Goal: Task Accomplishment & Management: Manage account settings

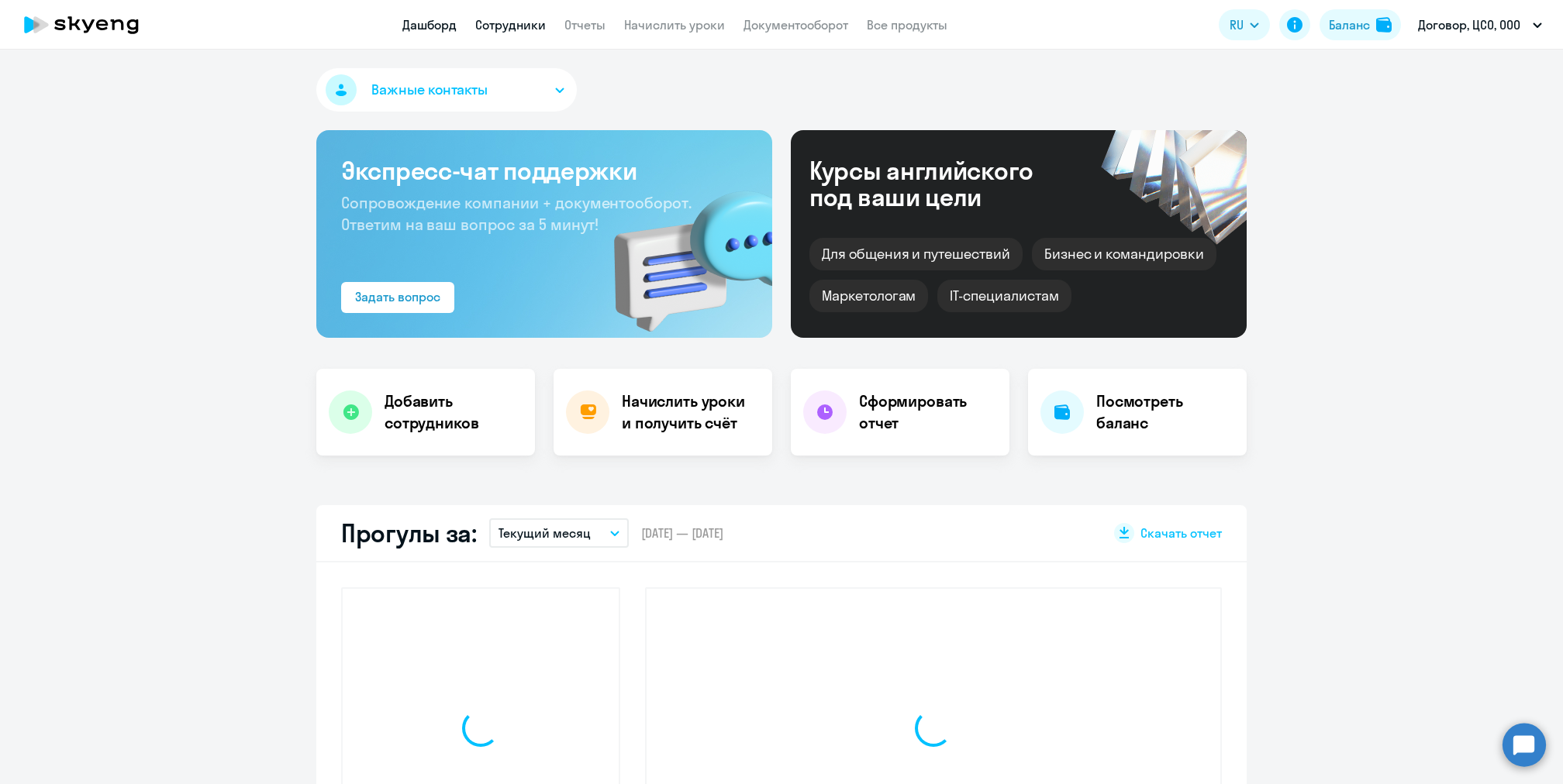
click at [511, 25] on link "Сотрудники" at bounding box center [510, 25] width 71 height 16
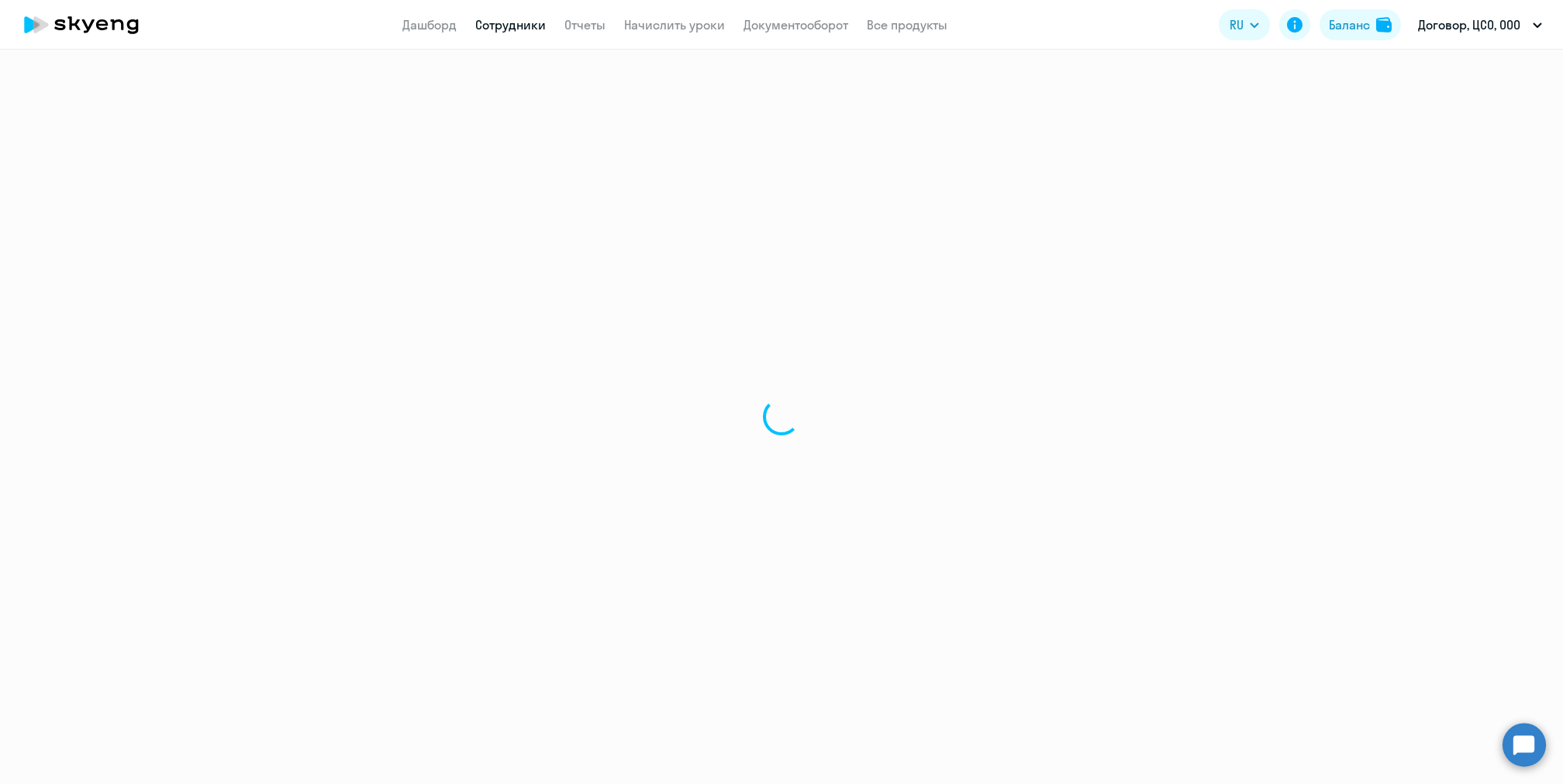
select select "30"
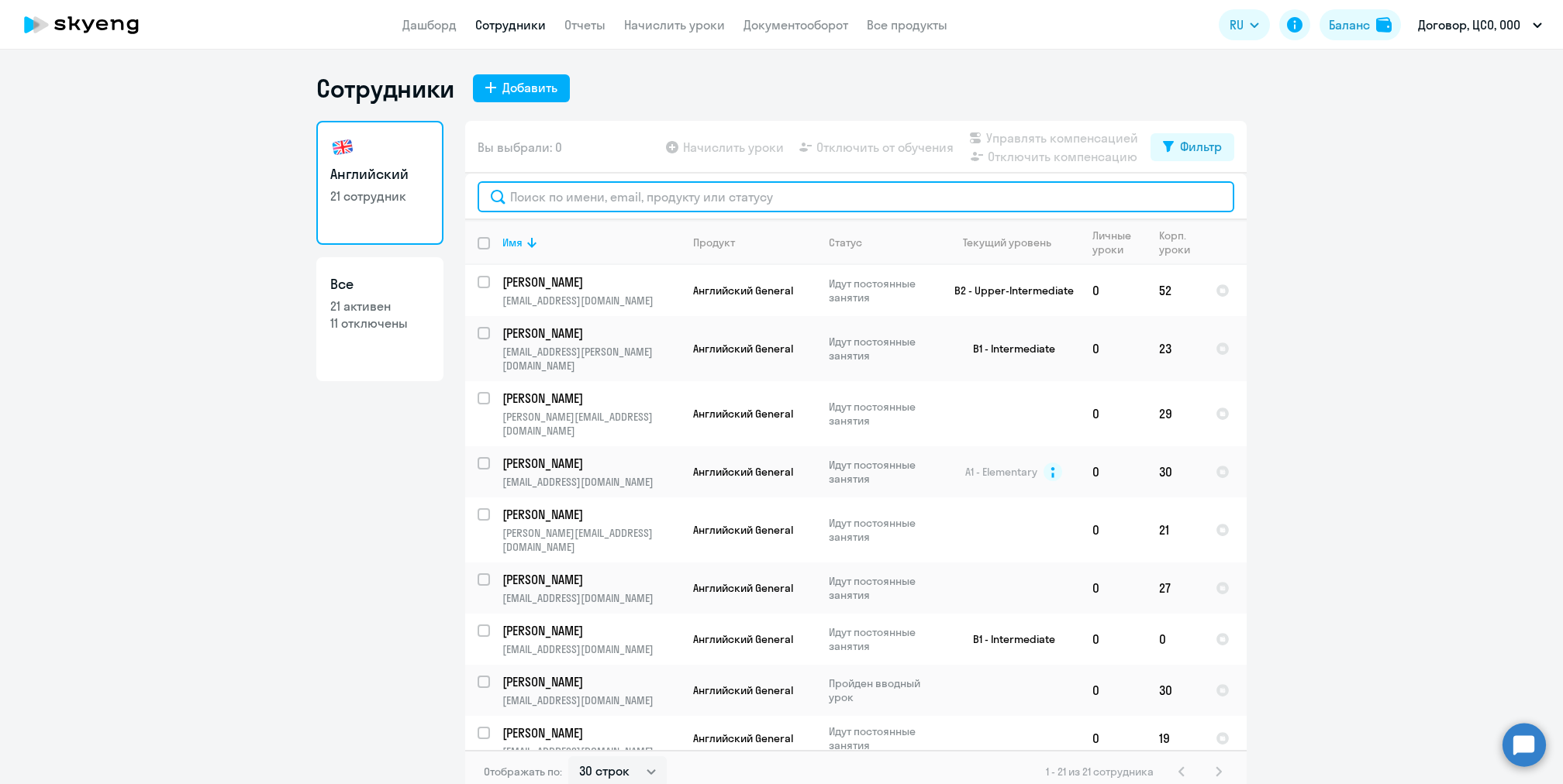
click at [768, 201] on input "text" at bounding box center [856, 196] width 757 height 31
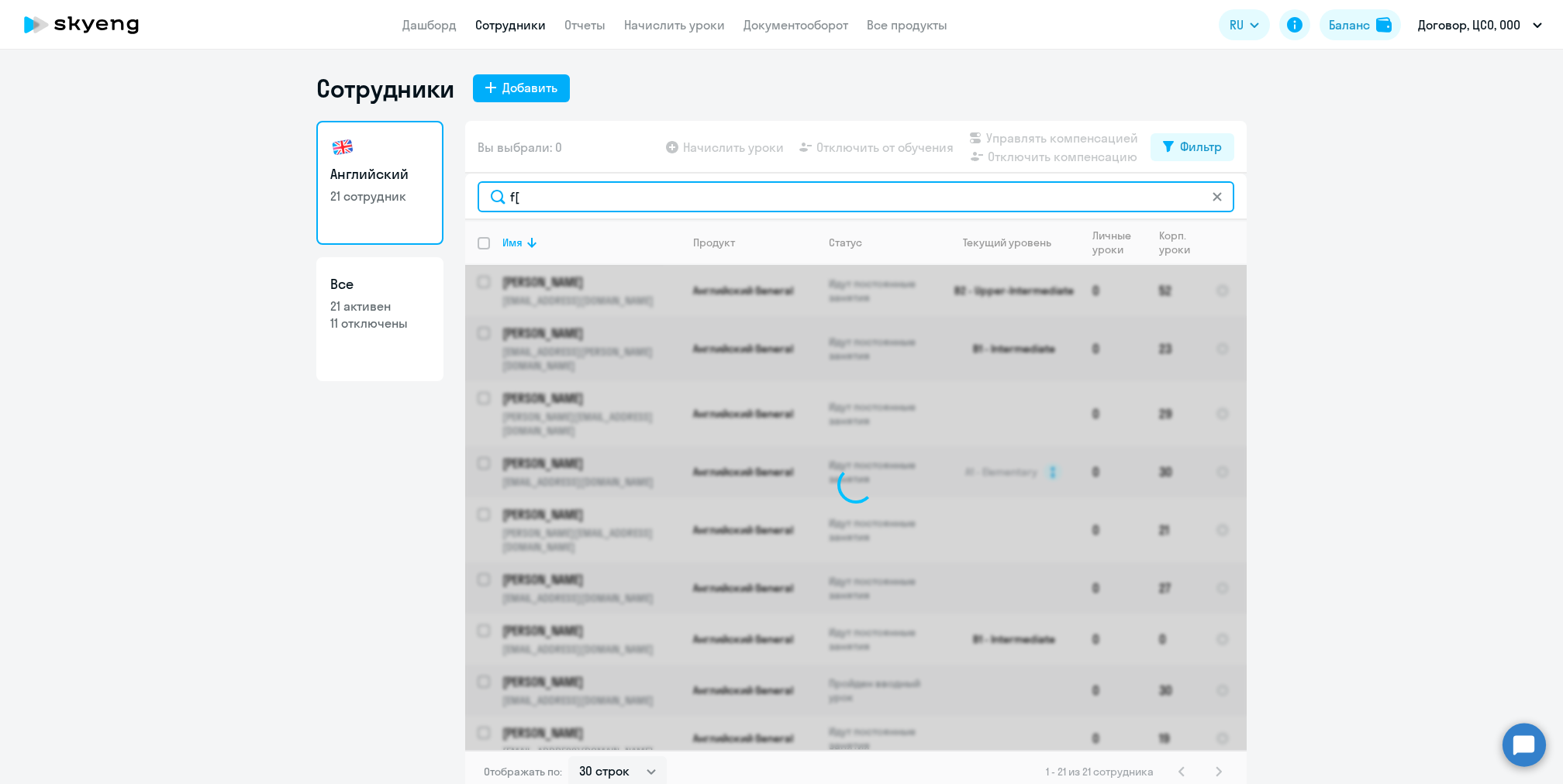
type input "f"
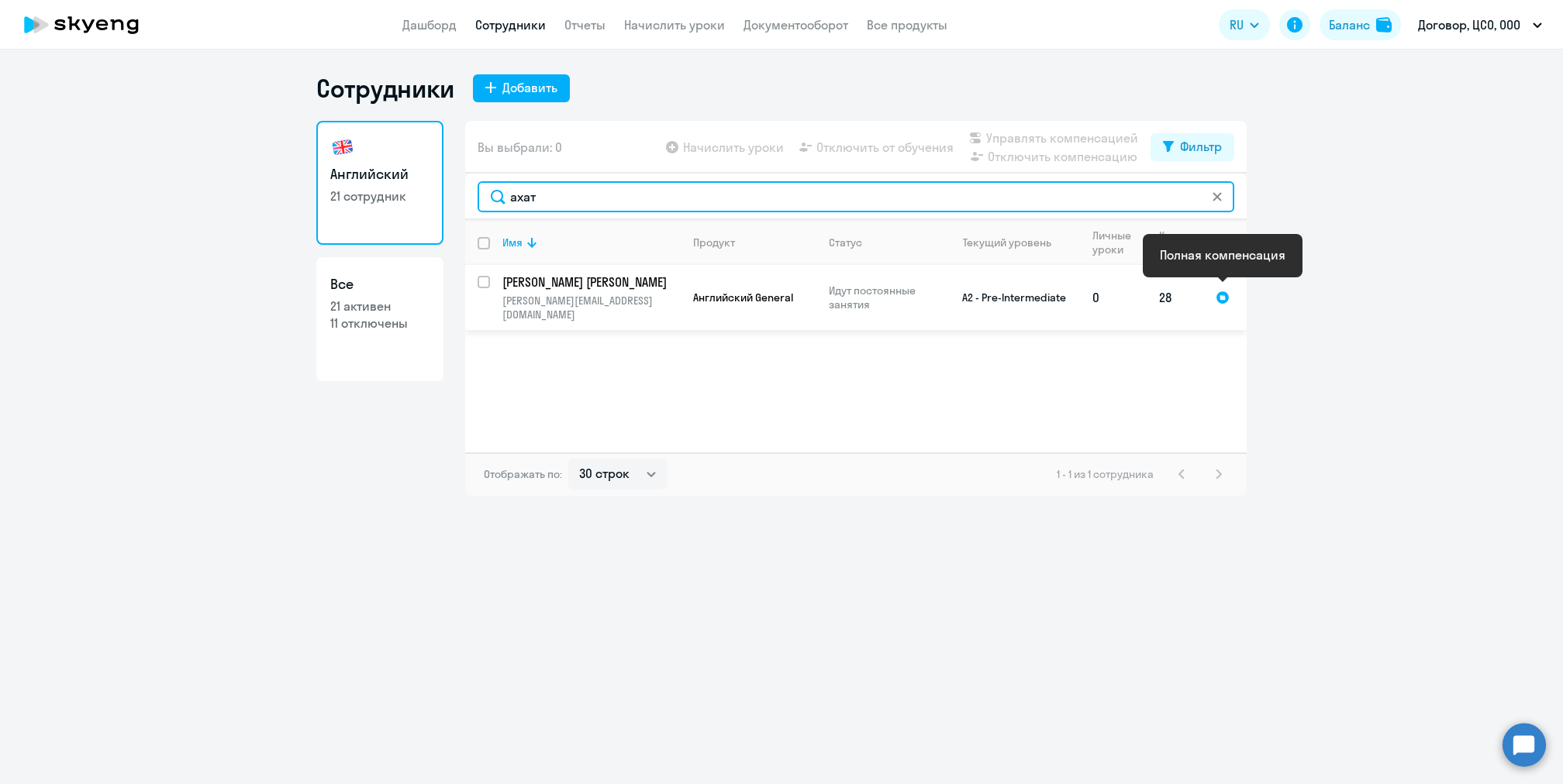
type input "ахат"
click at [1215, 291] on div at bounding box center [1222, 298] width 14 height 14
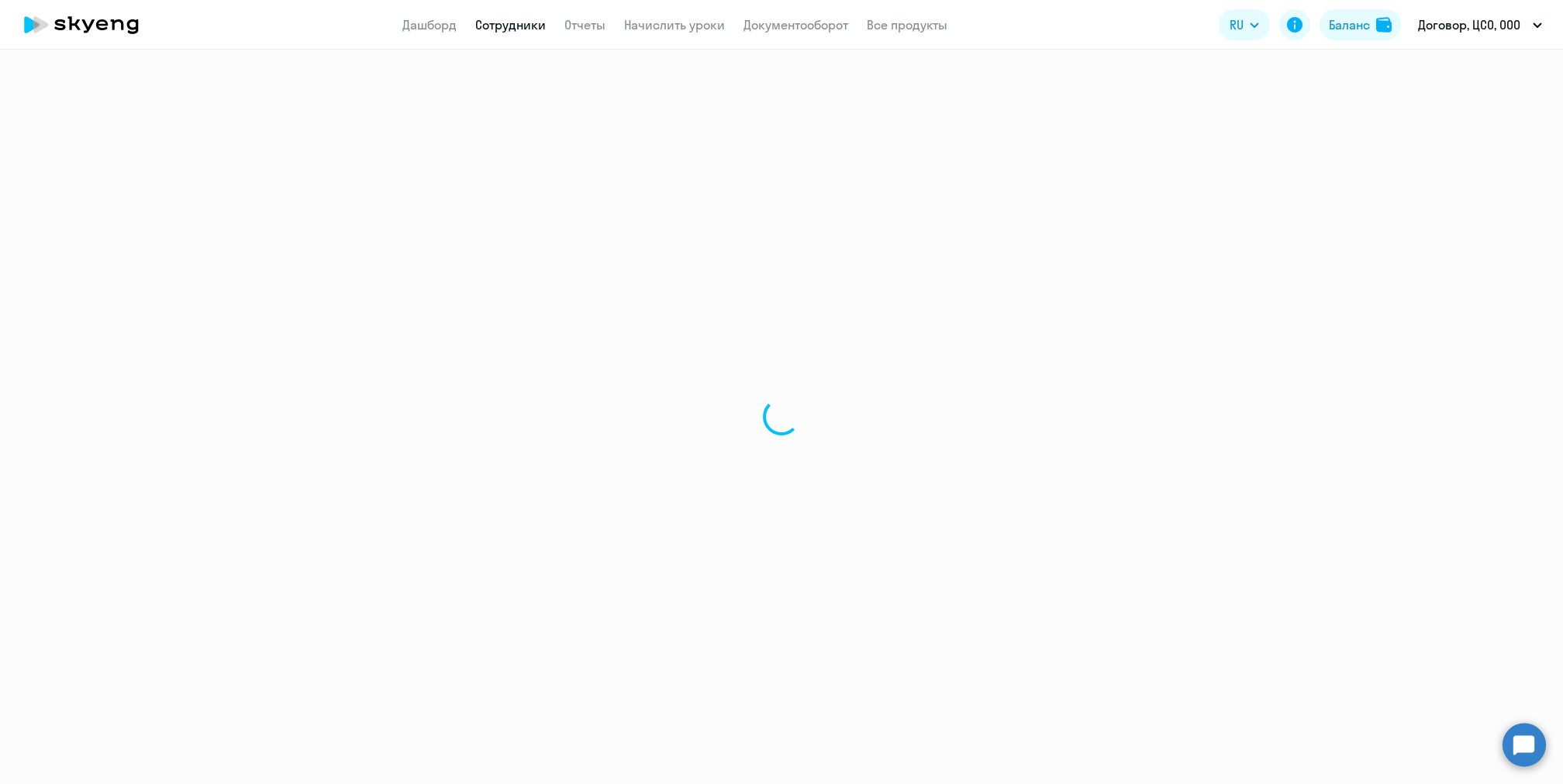
select select "english"
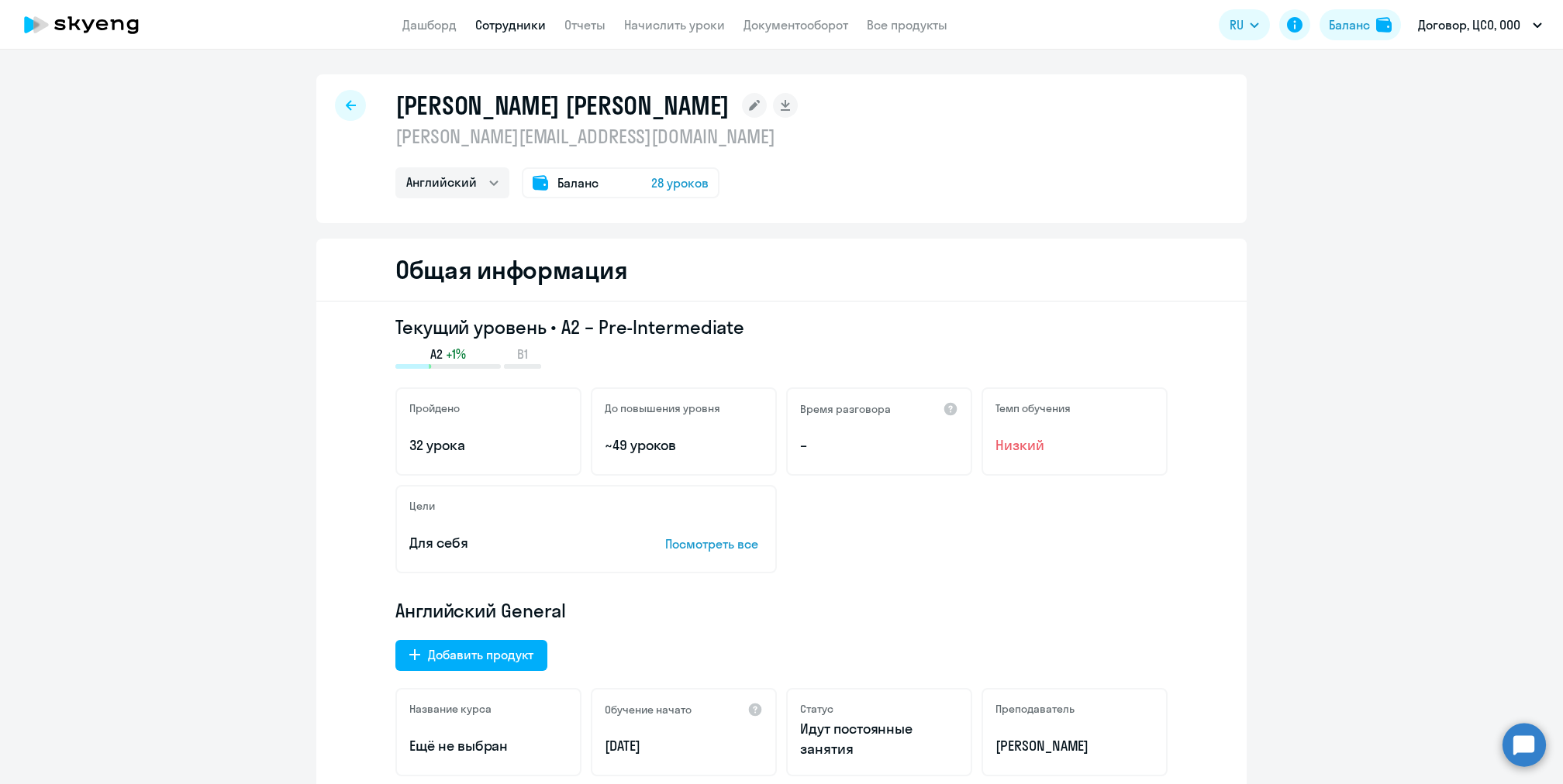
click at [612, 192] on div "Баланс 28 уроков" at bounding box center [620, 182] width 198 height 31
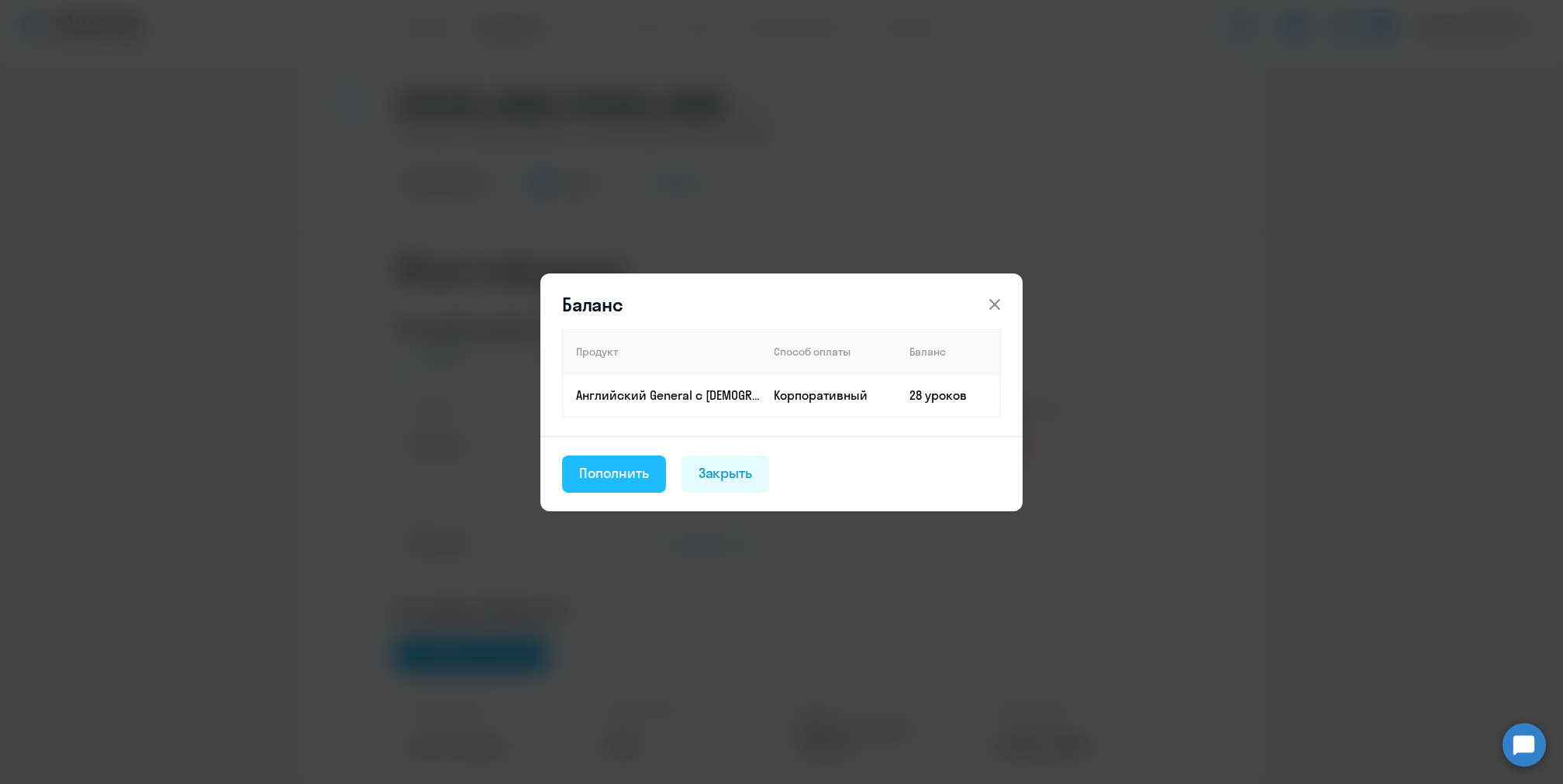
click at [631, 480] on div "Пополнить" at bounding box center [614, 473] width 70 height 20
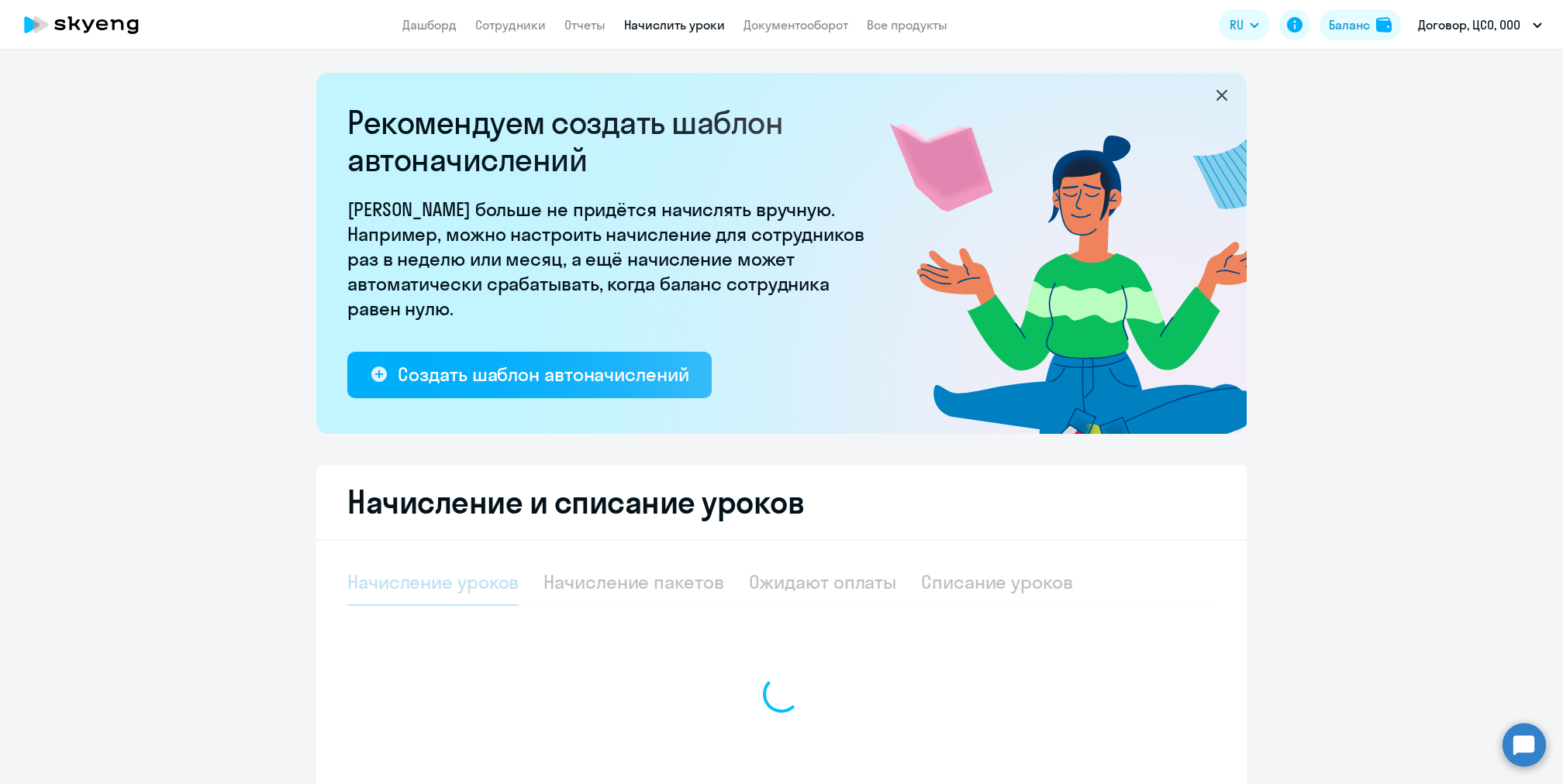
select select "10"
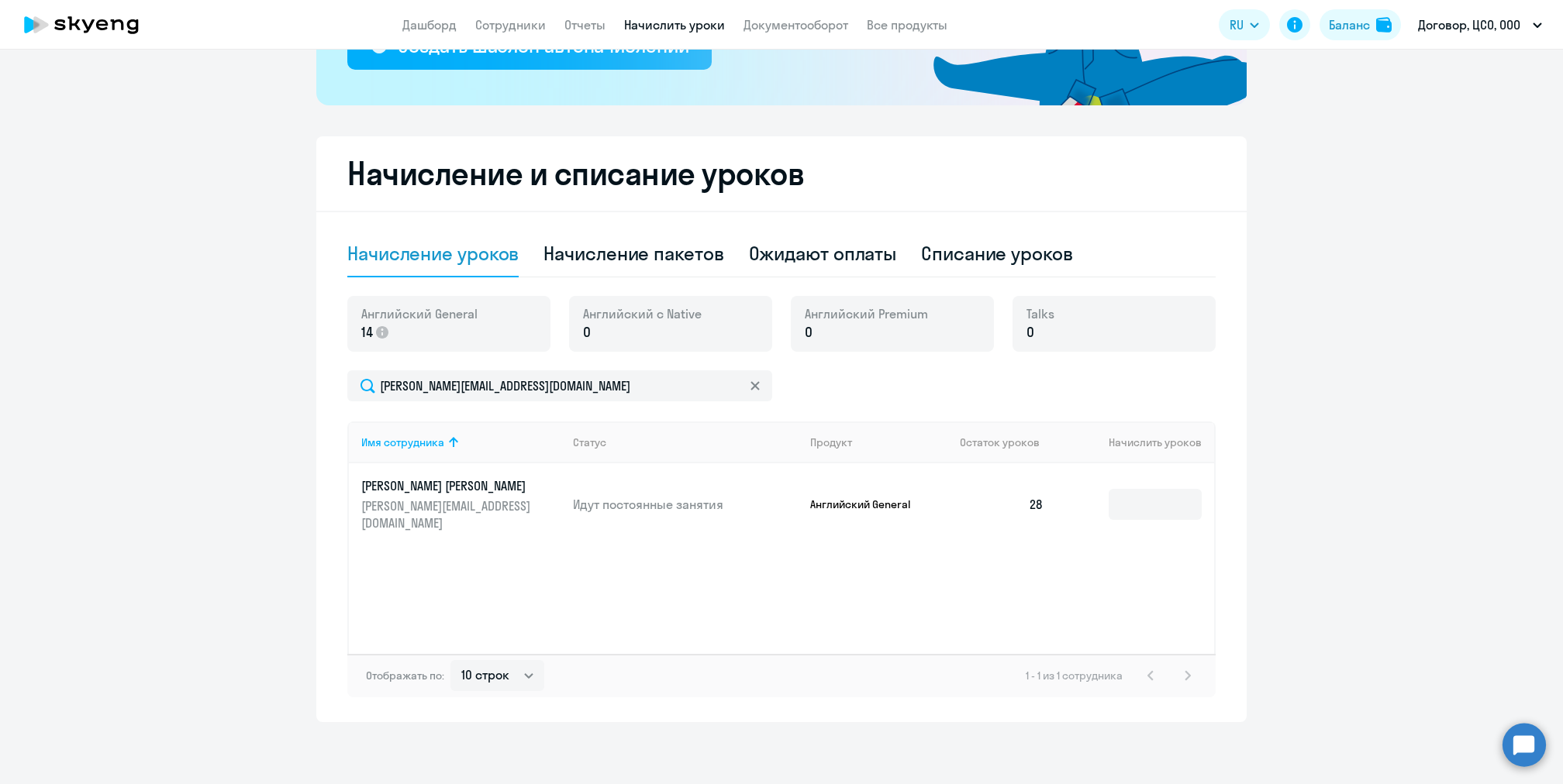
scroll to position [329, 0]
click at [1185, 490] on input at bounding box center [1154, 504] width 93 height 31
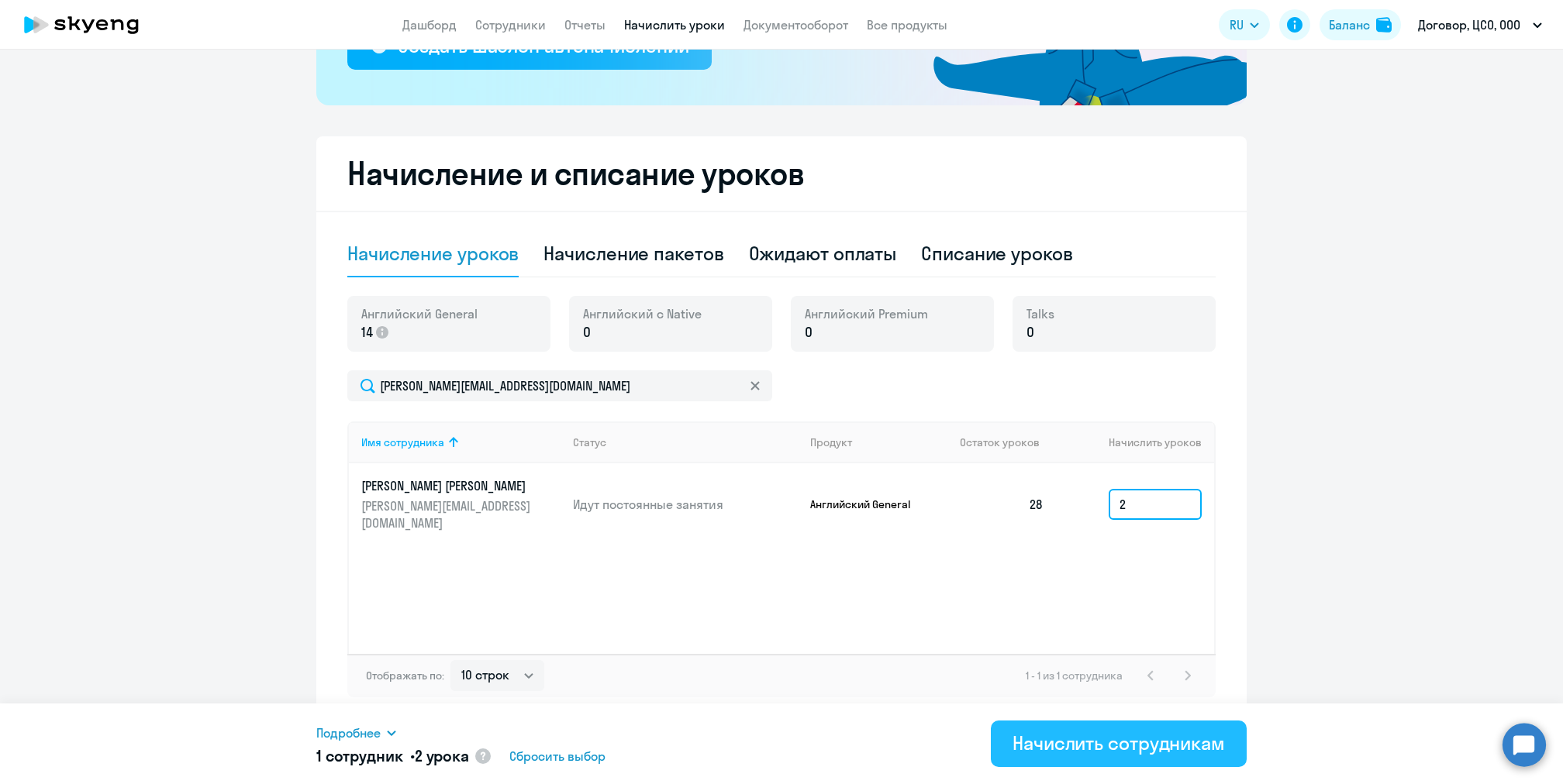
type input "2"
click at [1092, 744] on div "Начислить сотрудникам" at bounding box center [1119, 743] width 212 height 25
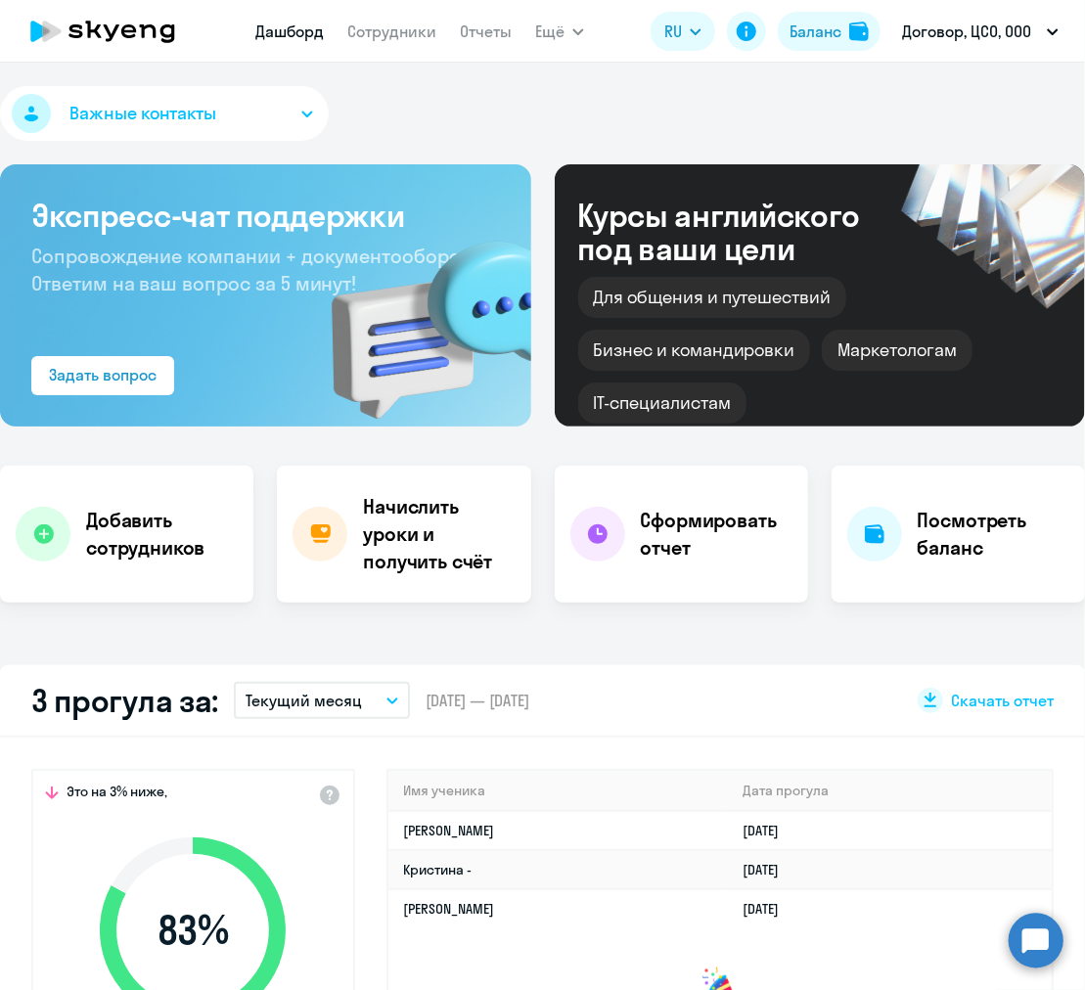
scroll to position [12, 0]
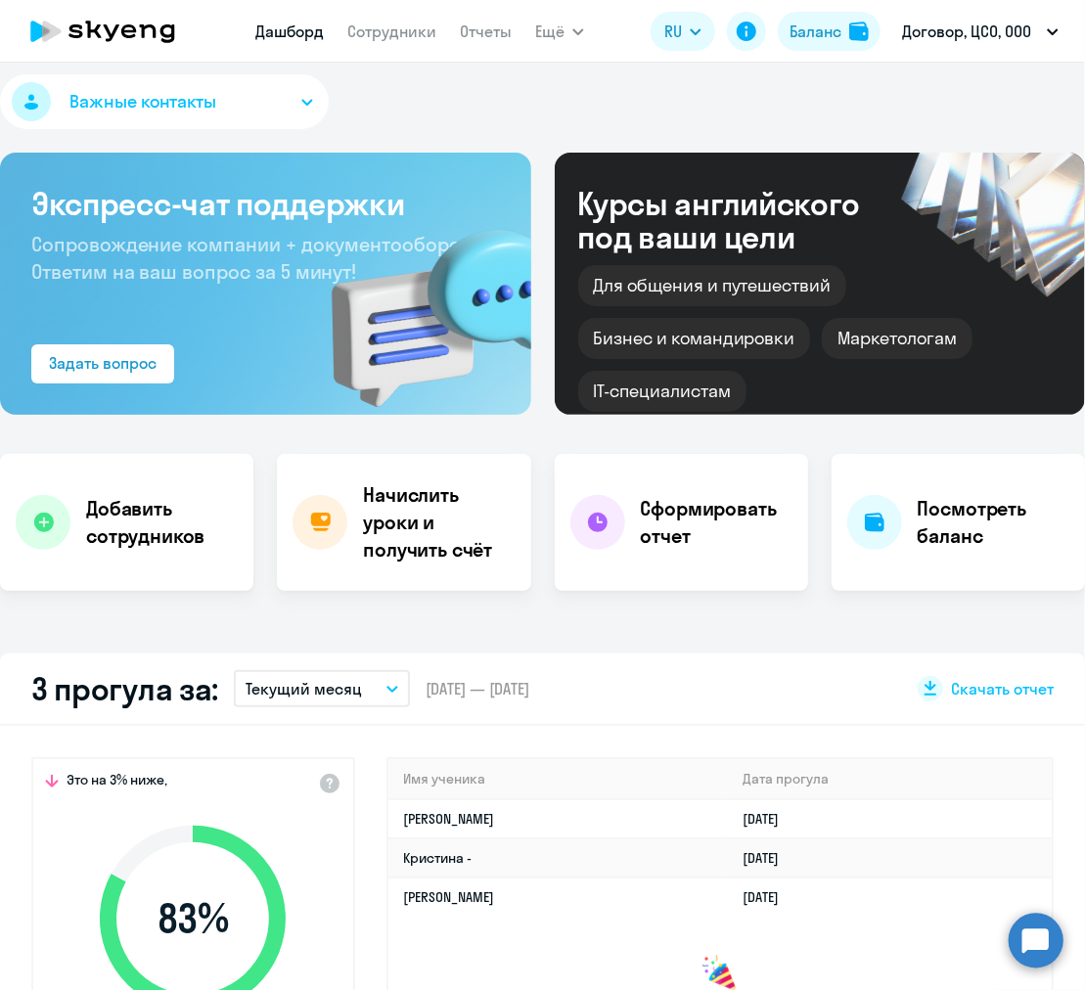
select select "30"
click at [400, 34] on link "Сотрудники" at bounding box center [391, 32] width 89 height 20
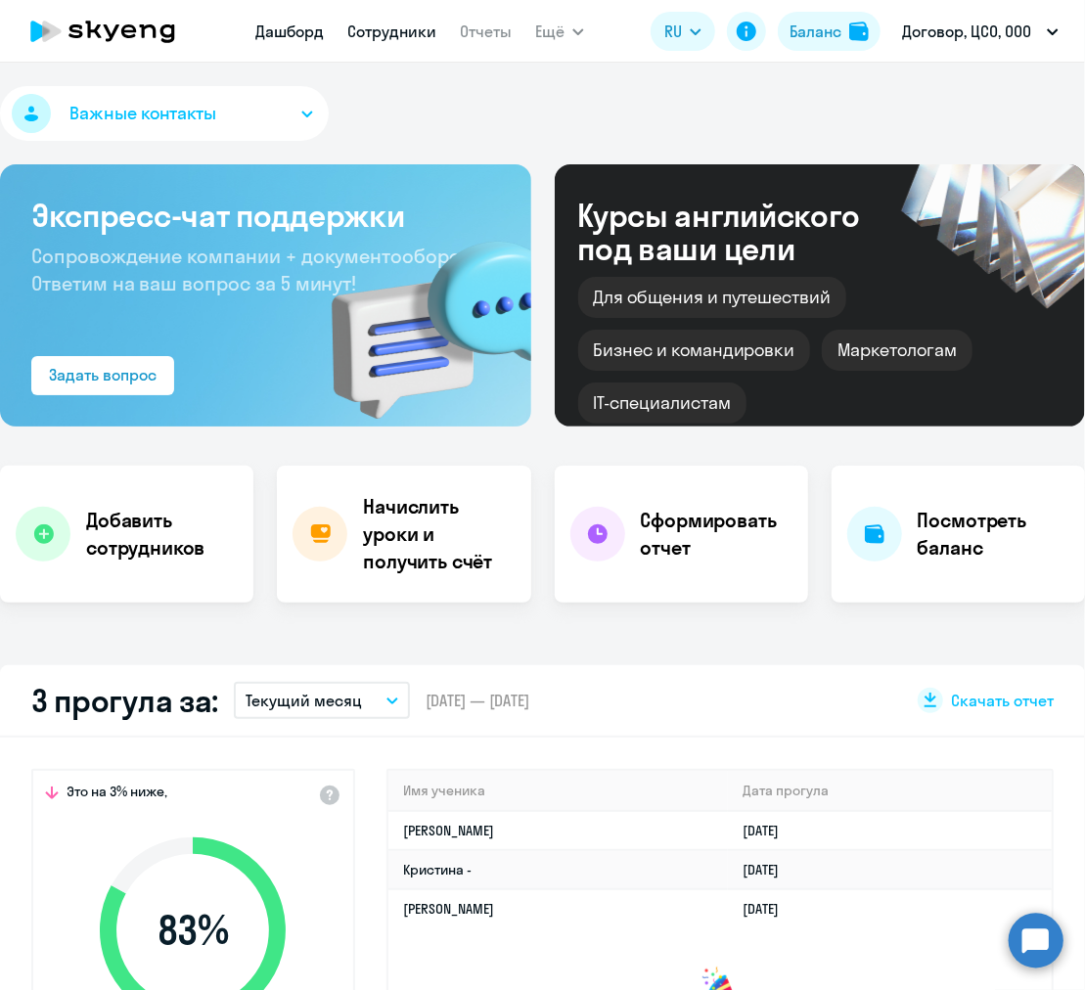
select select "30"
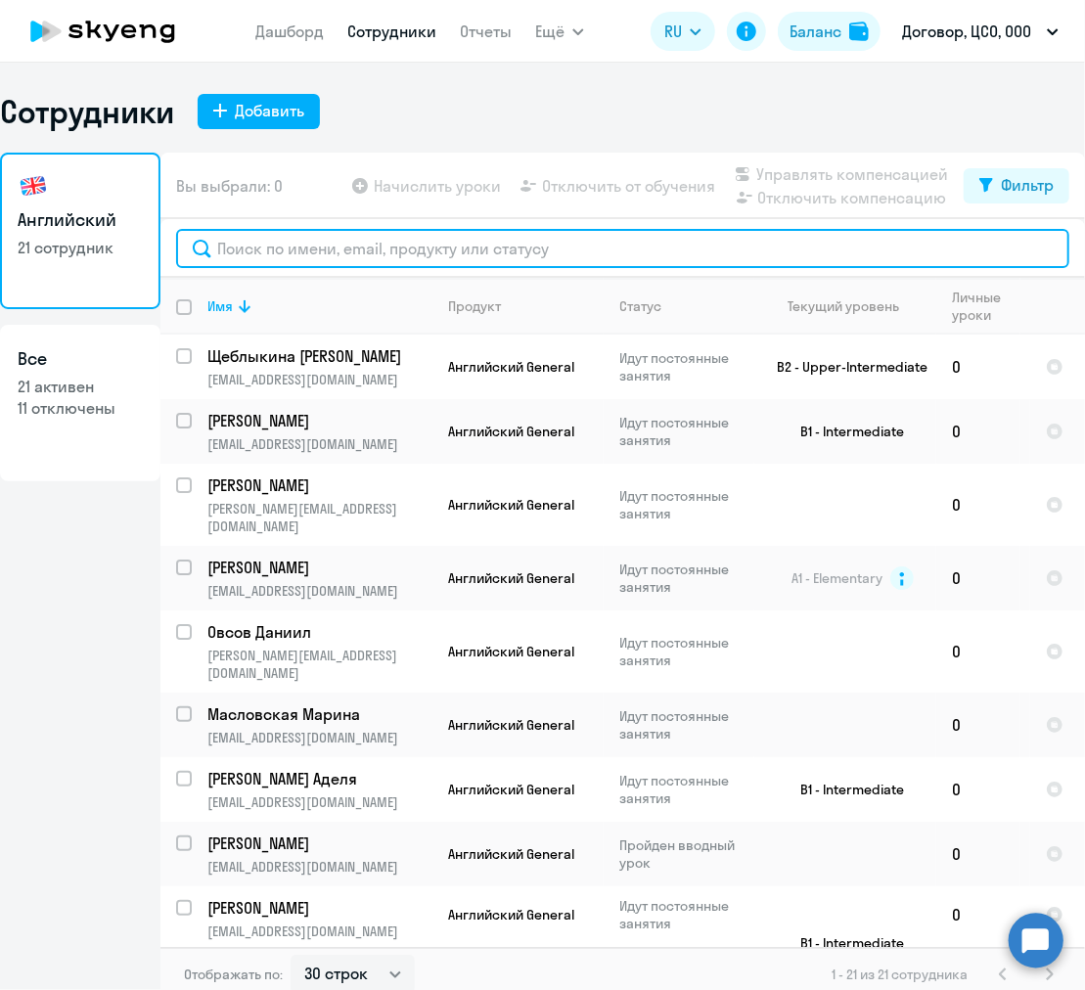
click at [447, 257] on input "text" at bounding box center [622, 248] width 893 height 39
type input "r"
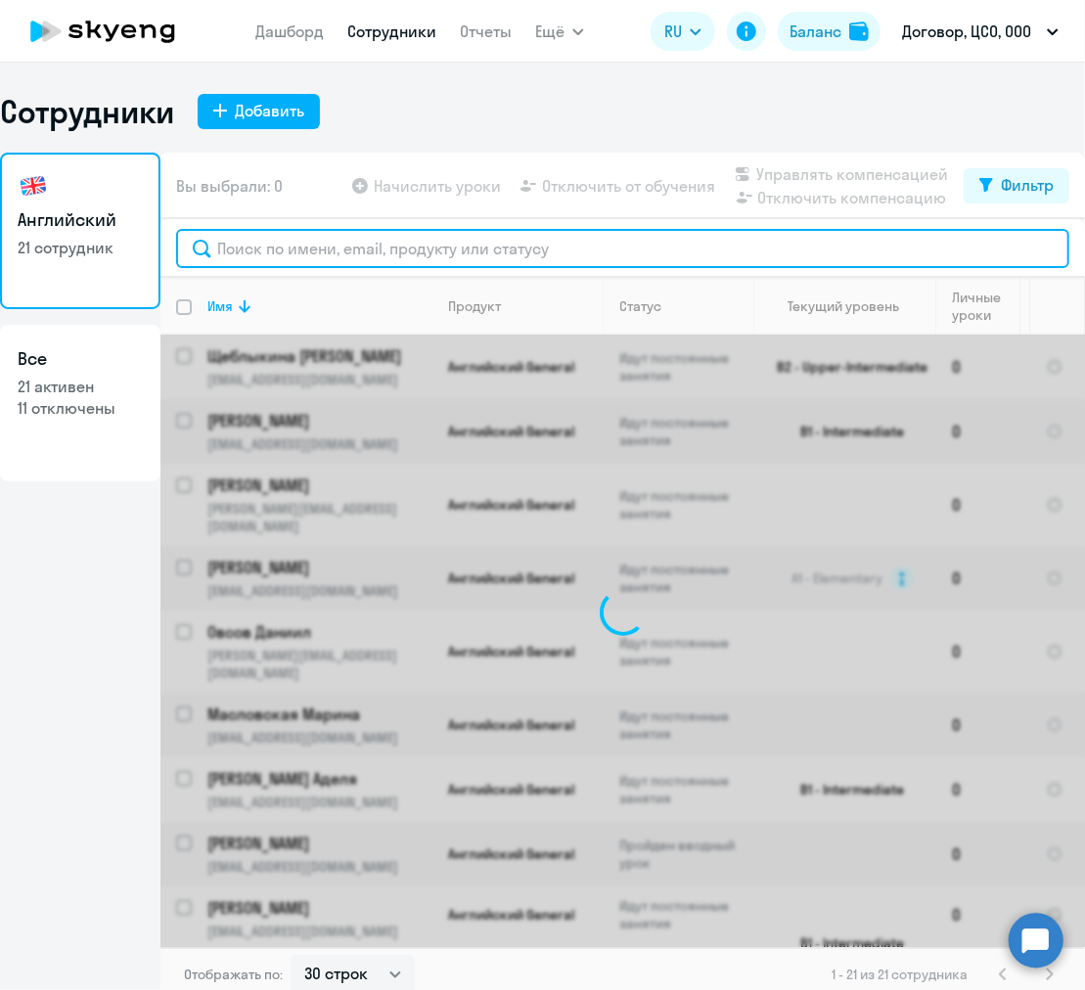
type input "t"
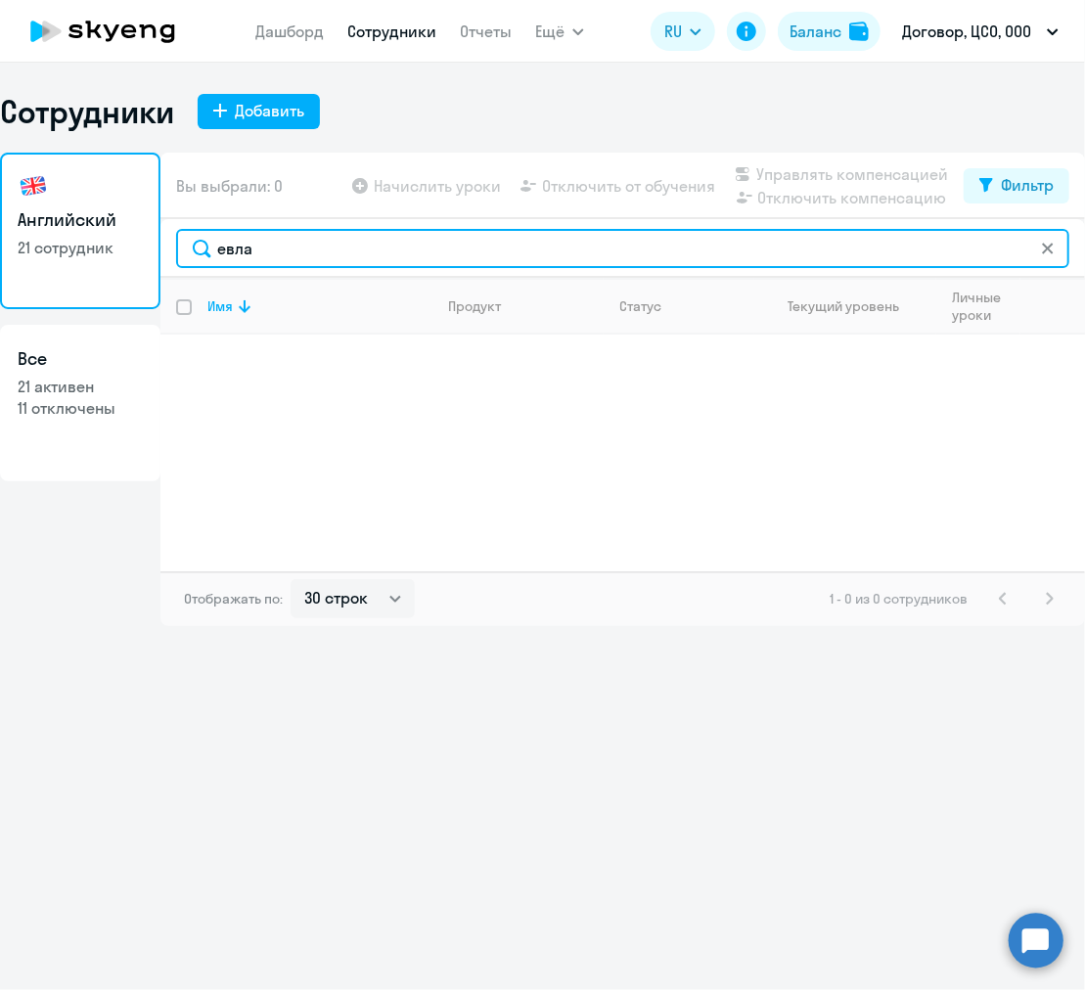
type input "евла"
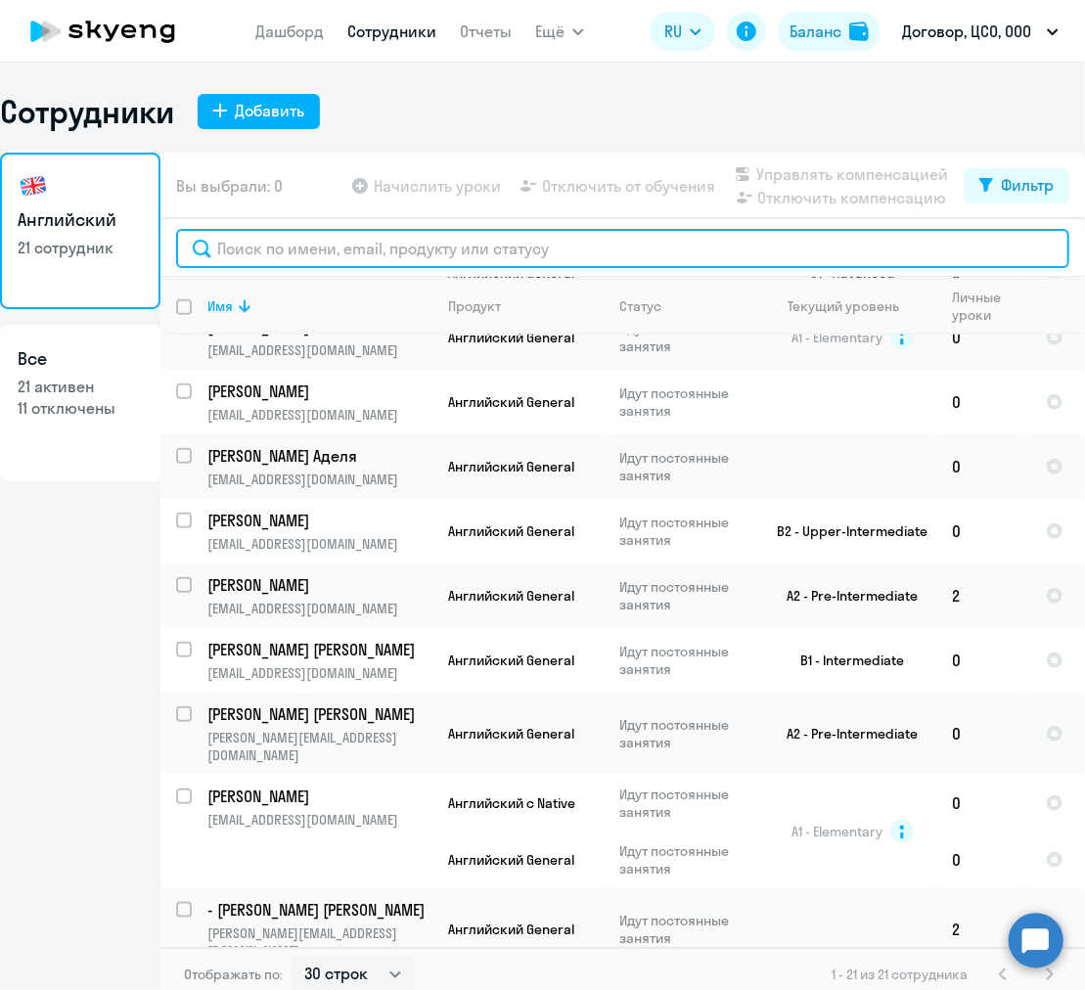
scroll to position [12, 0]
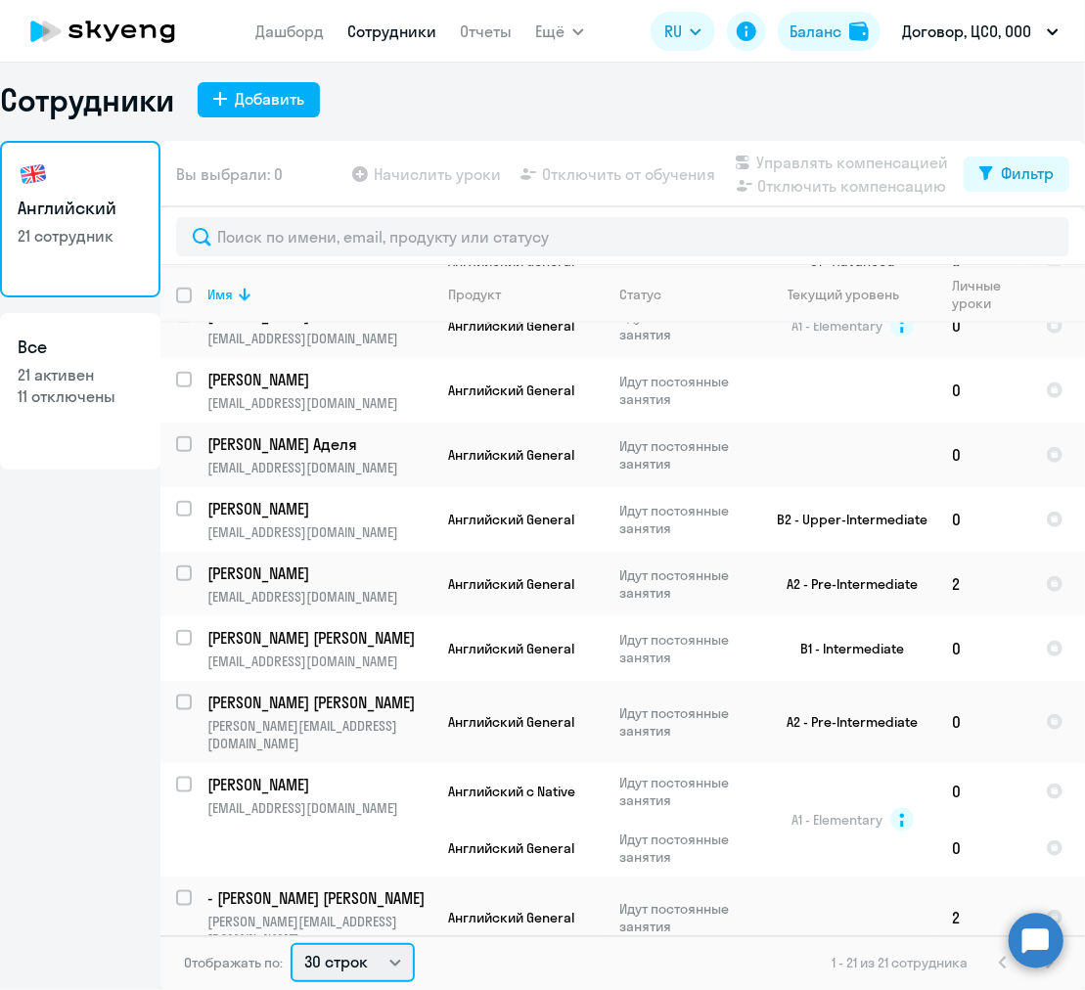
click at [352, 971] on select "30 строк 50 строк 100 строк" at bounding box center [353, 962] width 124 height 39
select select "100"
click at [291, 943] on select "30 строк 50 строк 100 строк" at bounding box center [353, 962] width 124 height 39
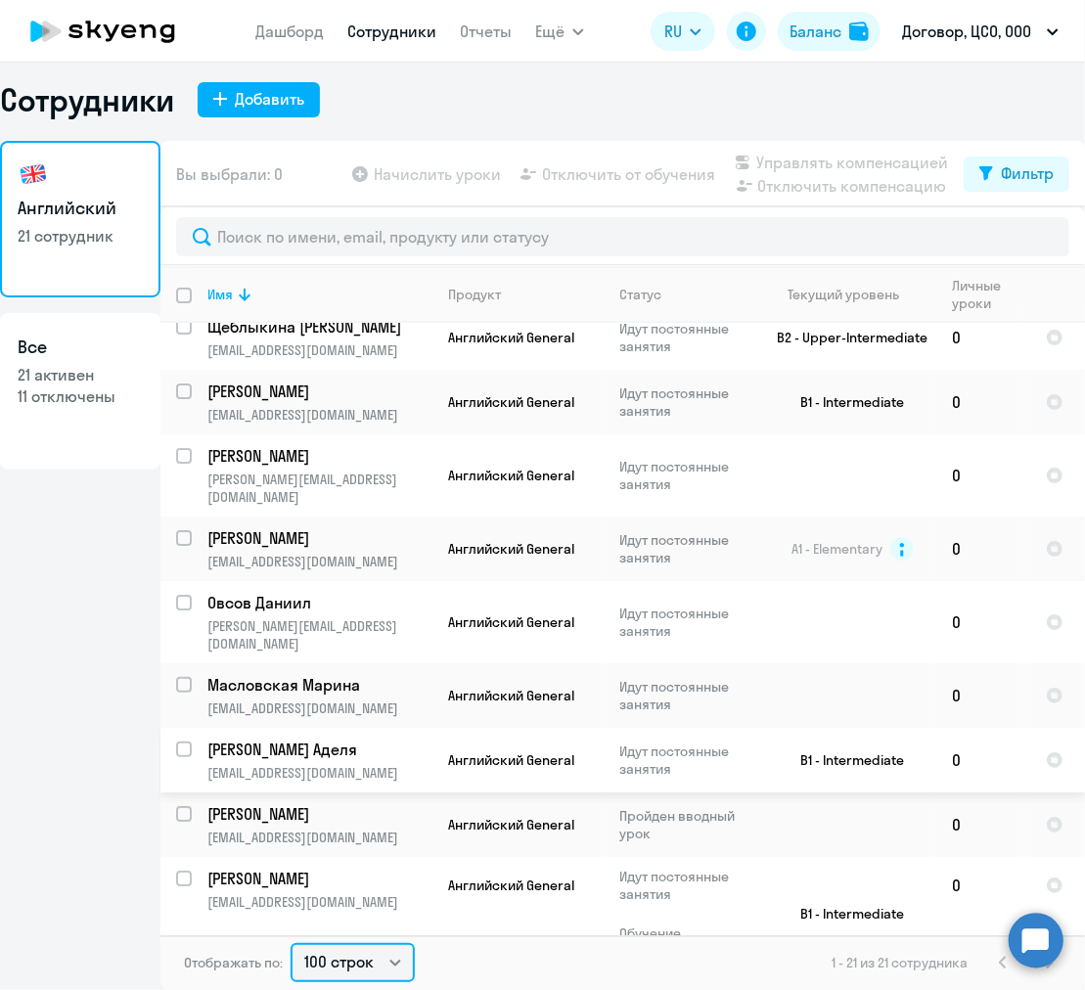
scroll to position [0, 0]
